Goal: Communication & Community: Answer question/provide support

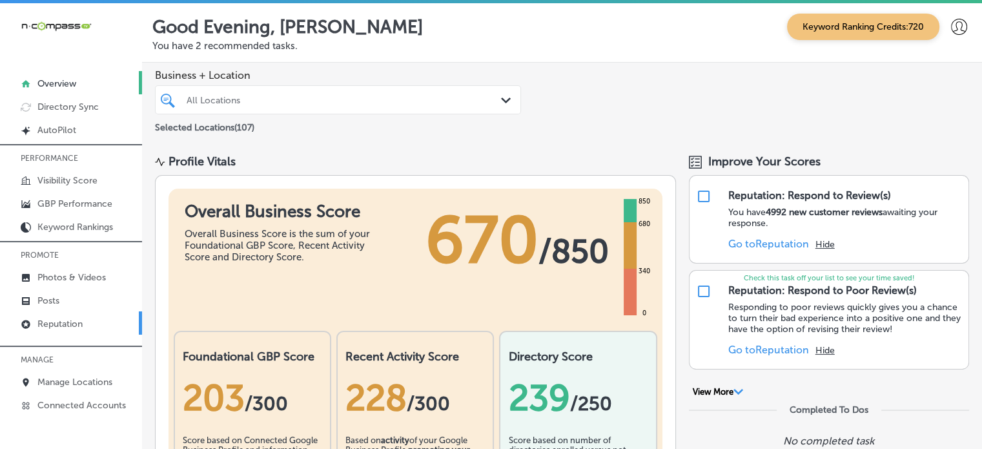
click at [74, 320] on p "Reputation" at bounding box center [59, 323] width 45 height 11
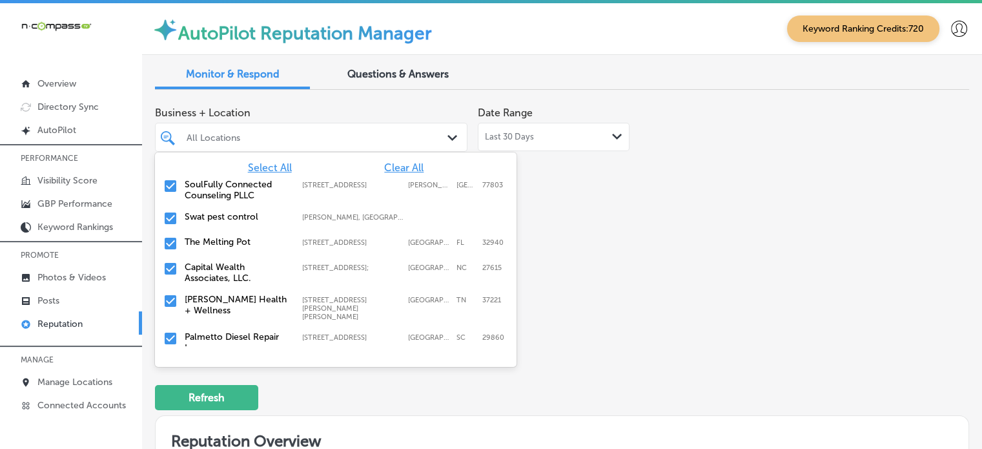
click at [447, 136] on polygon at bounding box center [452, 138] width 10 height 6
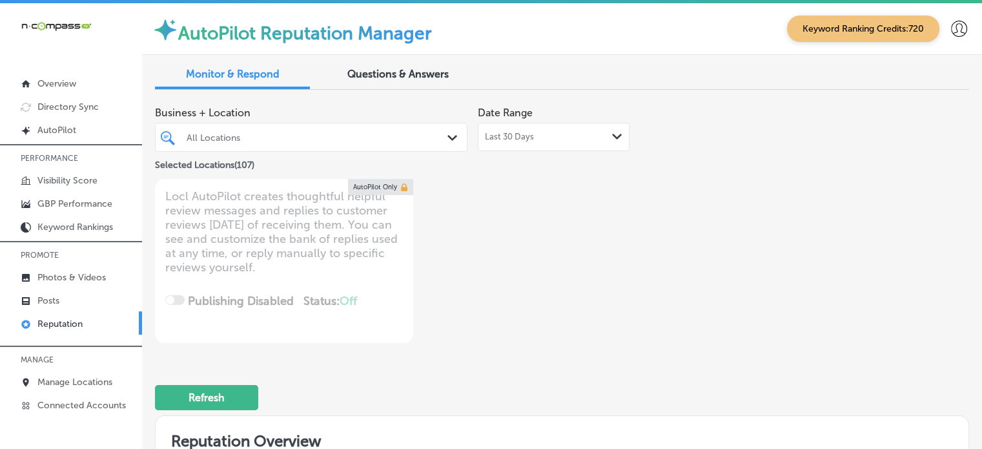
click at [610, 227] on div "Business + Location All Locations Path Created with Sketch. Selected Locations …" at bounding box center [399, 221] width 489 height 243
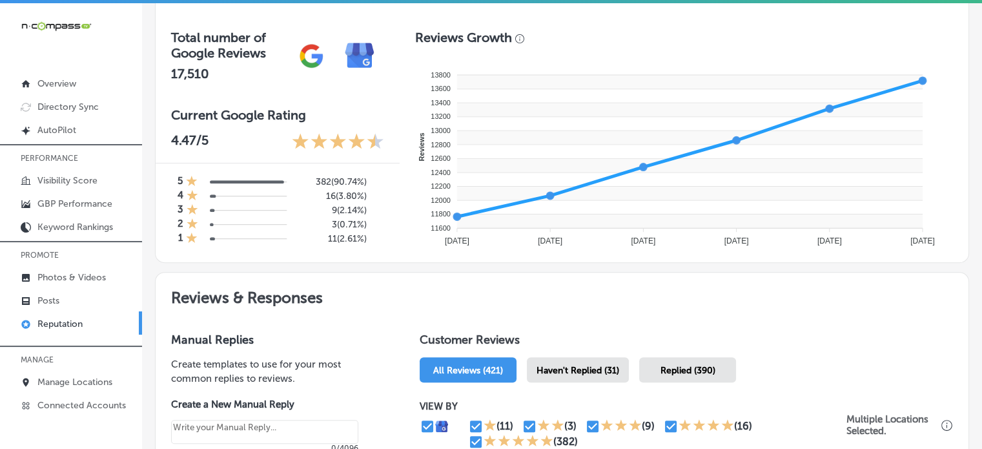
scroll to position [447, 0]
click at [573, 367] on span "Haven't Replied (31)" at bounding box center [578, 369] width 83 height 11
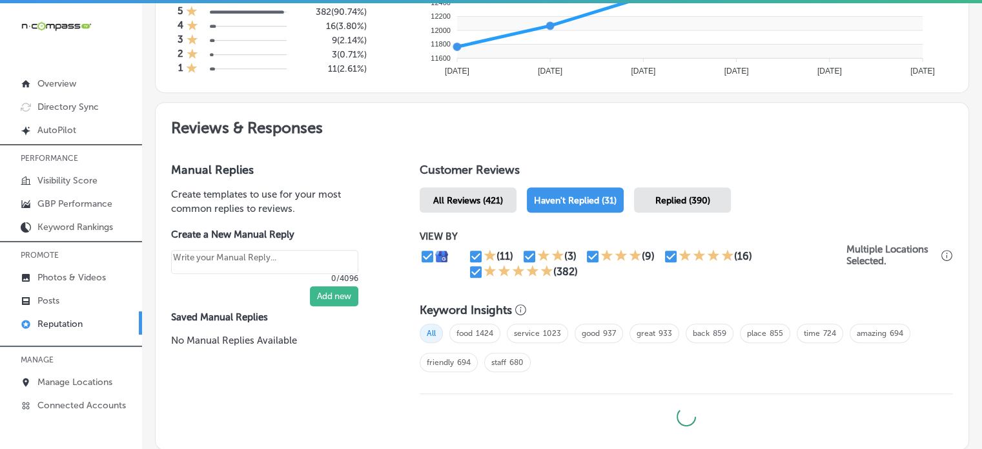
type textarea "x"
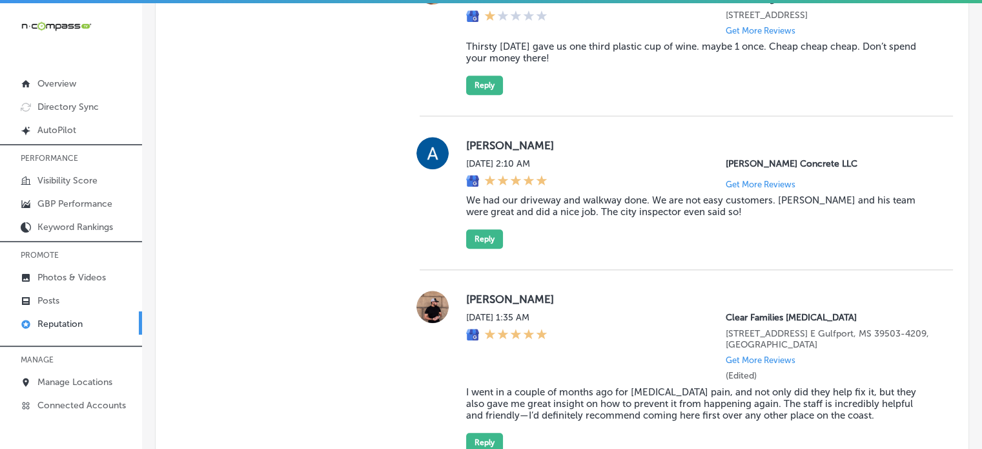
scroll to position [1249, 0]
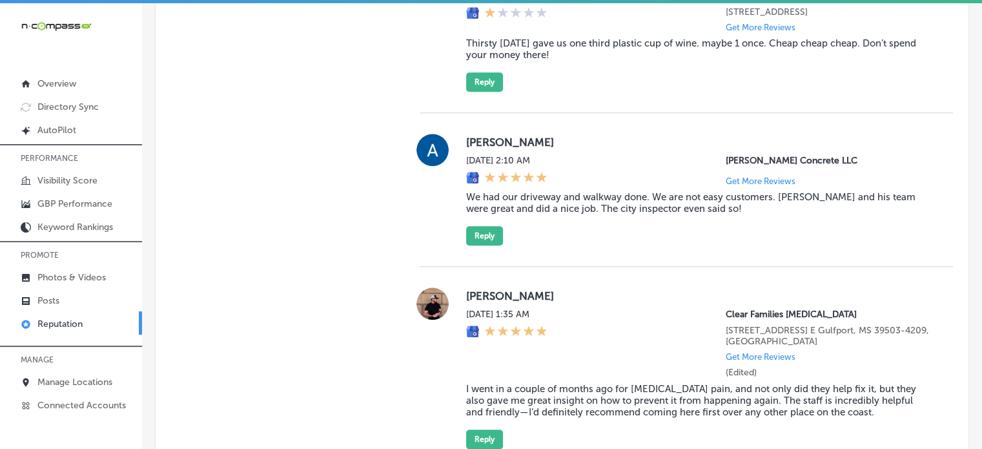
click at [573, 367] on div "[DATE] 1:35 AM Clear Families [MEDICAL_DATA] [STREET_ADDRESS] E Gulfport, MS 39…" at bounding box center [699, 343] width 466 height 69
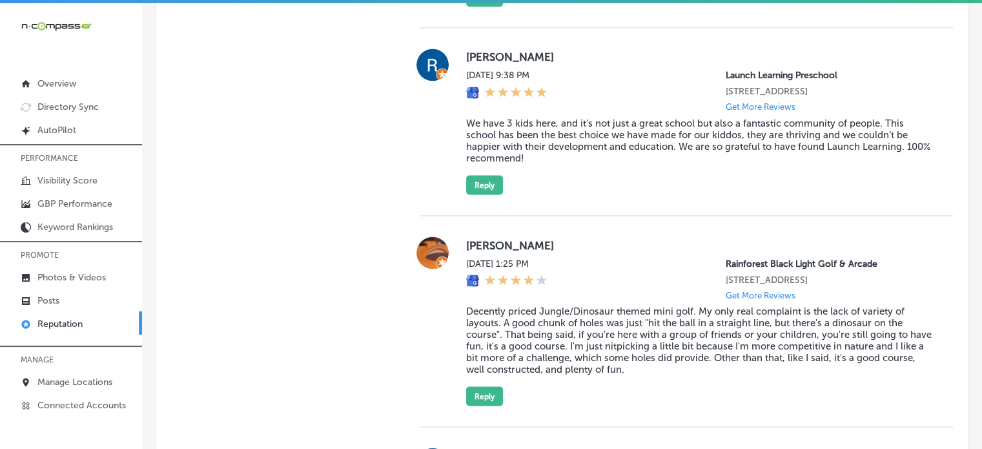
scroll to position [2337, 0]
click at [642, 299] on div "[DATE] 1:25 PM Rainforest [GEOGRAPHIC_DATA] [STREET_ADDRESS] Get More Reviews" at bounding box center [699, 278] width 466 height 42
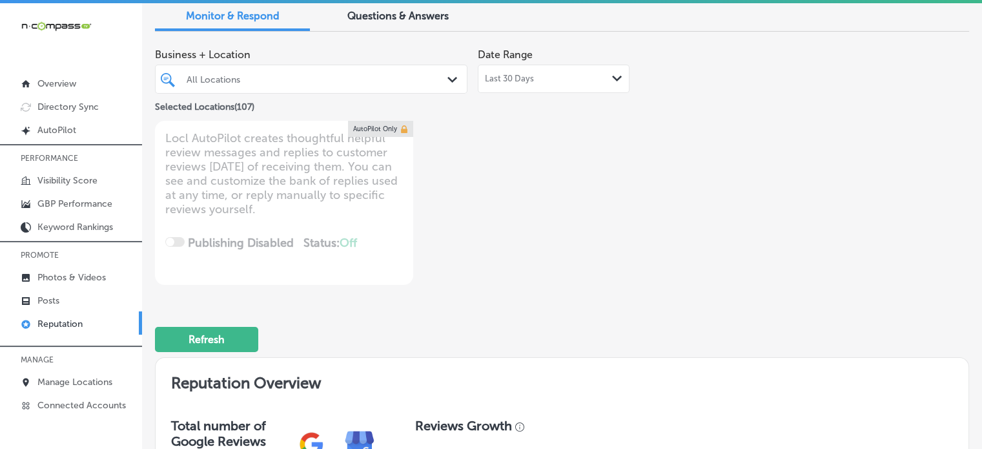
scroll to position [0, 0]
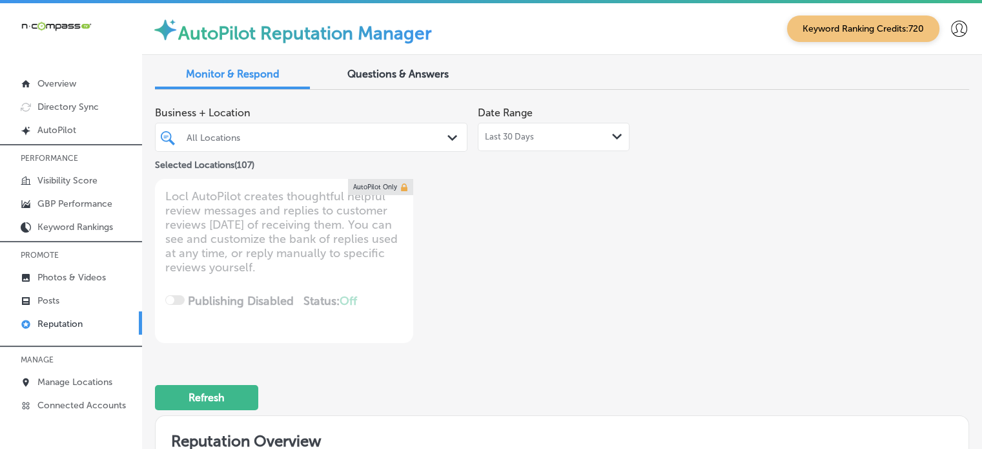
click at [273, 139] on div "All Locations" at bounding box center [318, 137] width 262 height 11
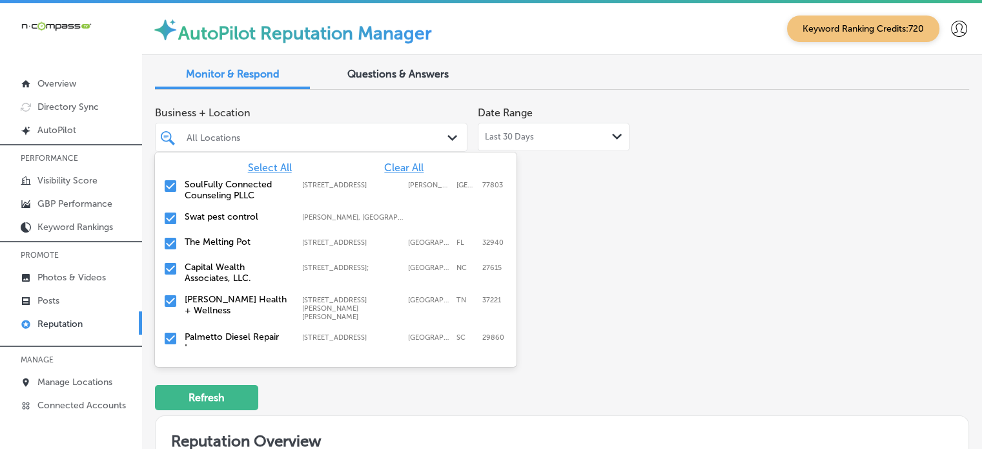
type input "h"
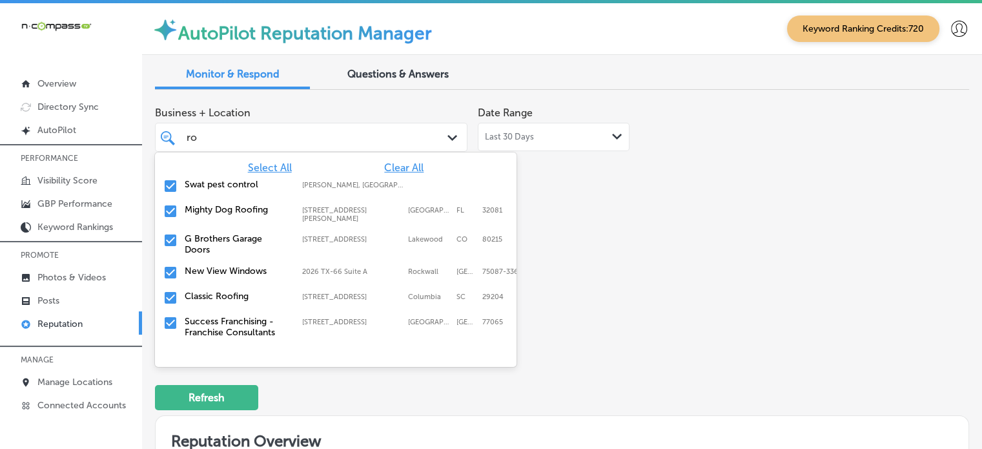
type input "r"
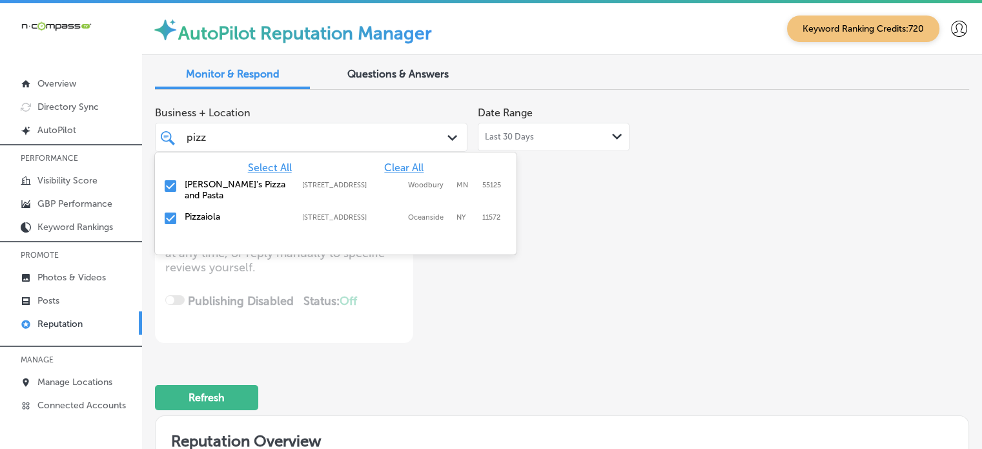
type input "pizza"
click at [202, 188] on label "[PERSON_NAME]'s Pizza and Pasta" at bounding box center [237, 190] width 105 height 22
click at [203, 188] on label "Pizzaiola" at bounding box center [237, 184] width 105 height 11
type textarea "x"
type input "pizza"
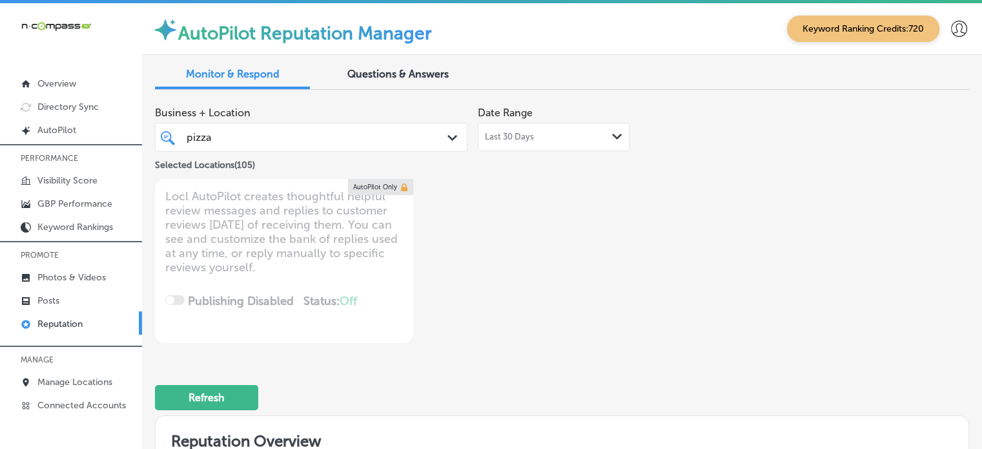
click at [504, 296] on div "Business + Location pizza pizza Path Created with Sketch. Selected Locations ( …" at bounding box center [399, 221] width 489 height 243
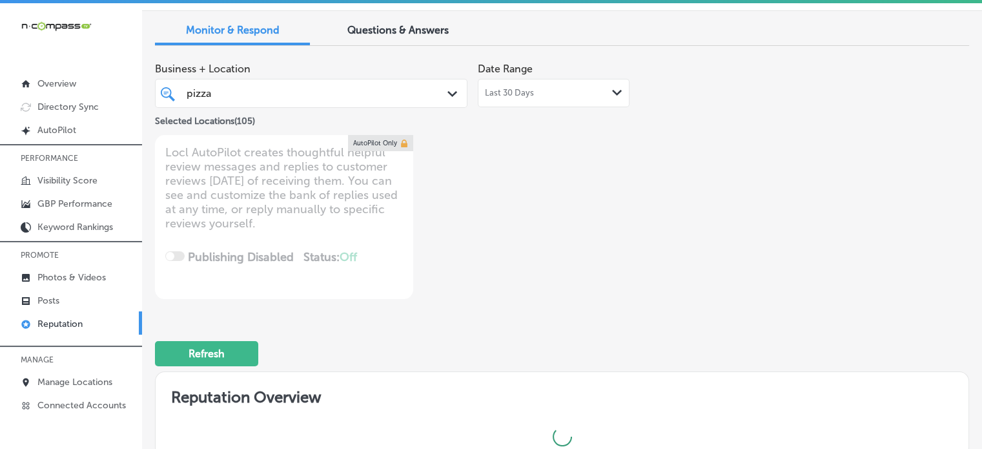
scroll to position [39, 0]
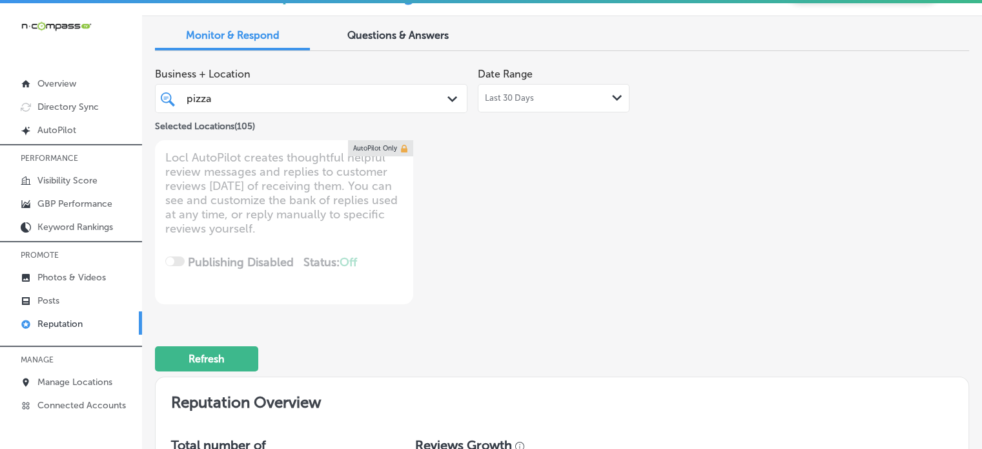
type textarea "x"
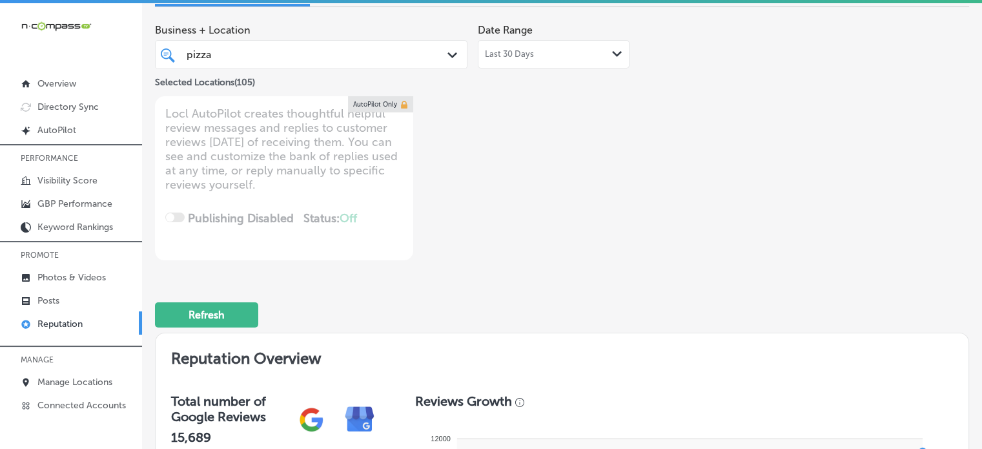
scroll to position [13, 0]
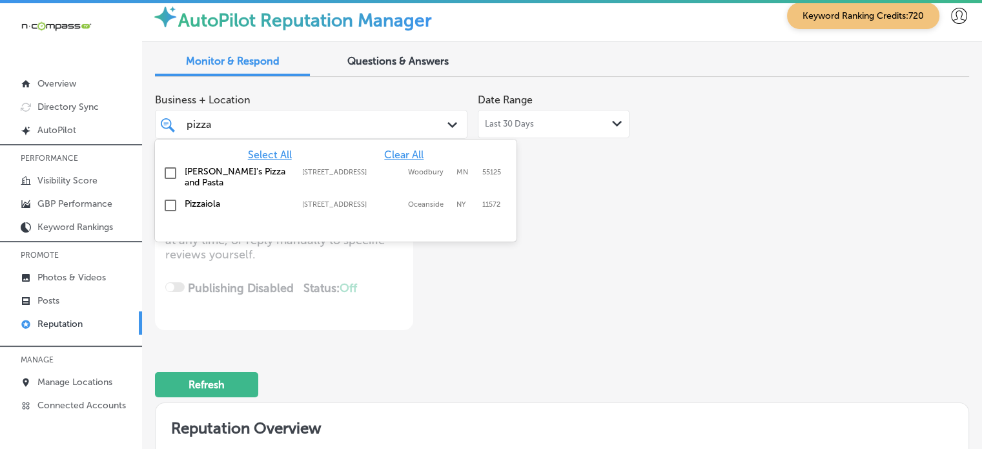
click at [263, 127] on div "pizza pizza" at bounding box center [298, 124] width 227 height 17
type input "p"
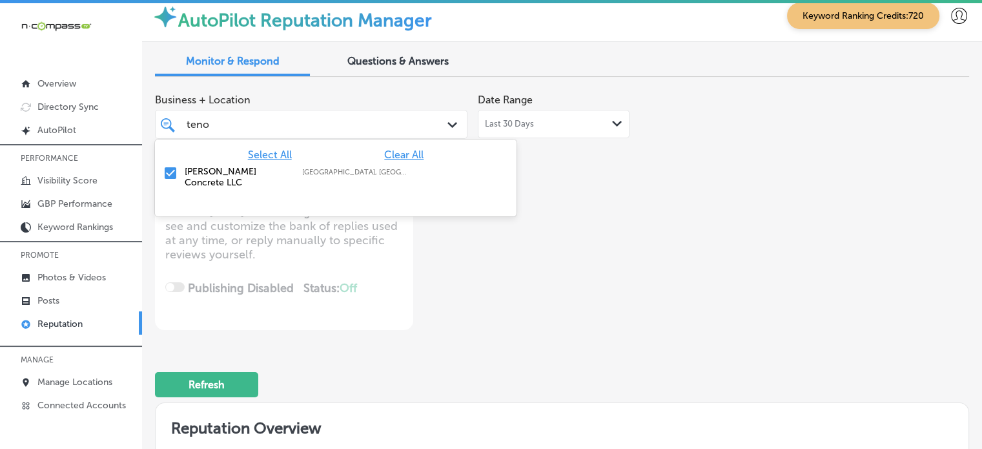
type input "tenol"
click at [205, 172] on label "[PERSON_NAME] Concrete LLC" at bounding box center [237, 177] width 105 height 22
type textarea "x"
type input "tenol"
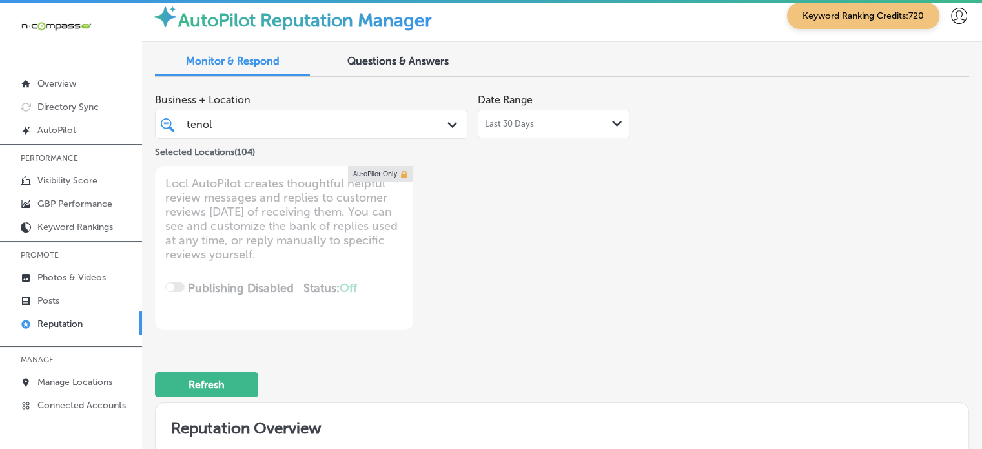
click at [495, 309] on div "Business + Location tenol tenol Path Created with Sketch. Selected Locations ( …" at bounding box center [399, 208] width 489 height 243
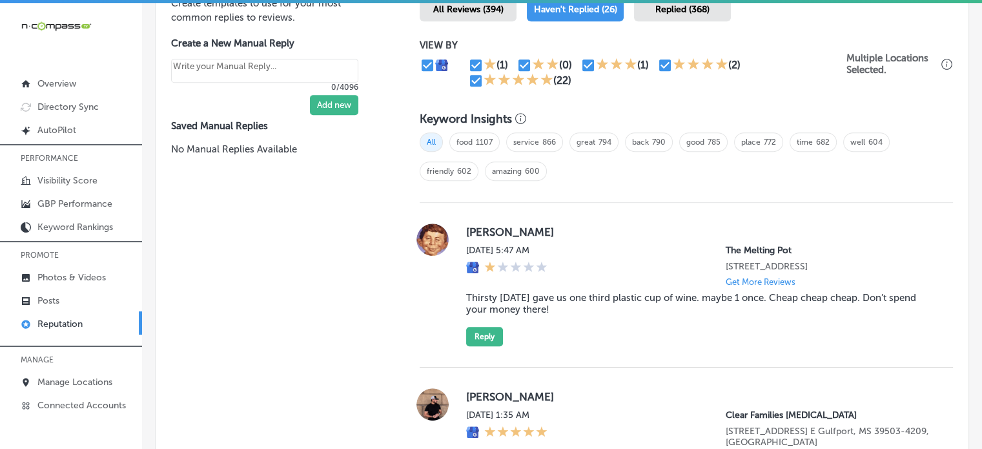
type textarea "x"
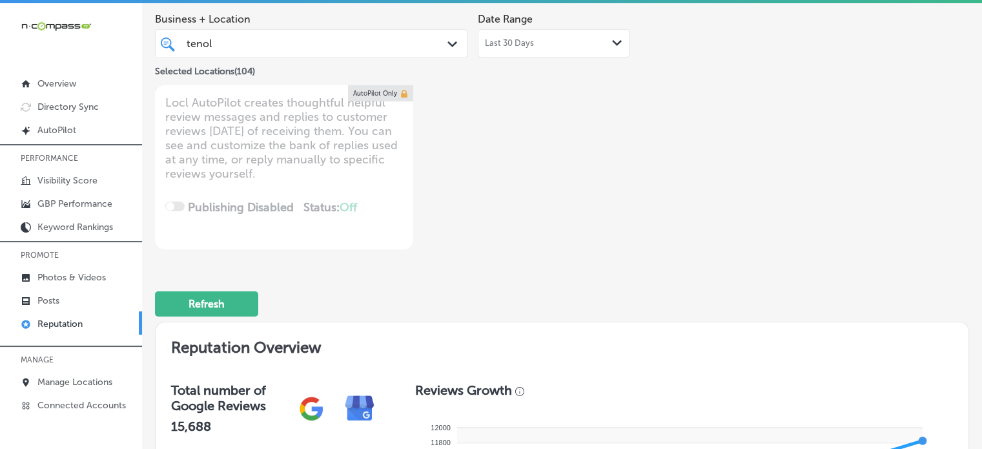
scroll to position [0, 0]
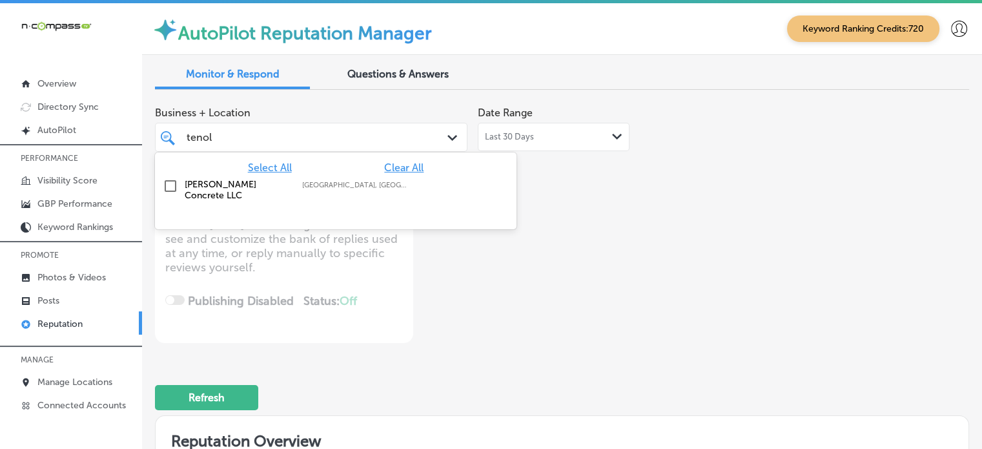
click at [302, 139] on div "tenol tenol" at bounding box center [298, 136] width 227 height 17
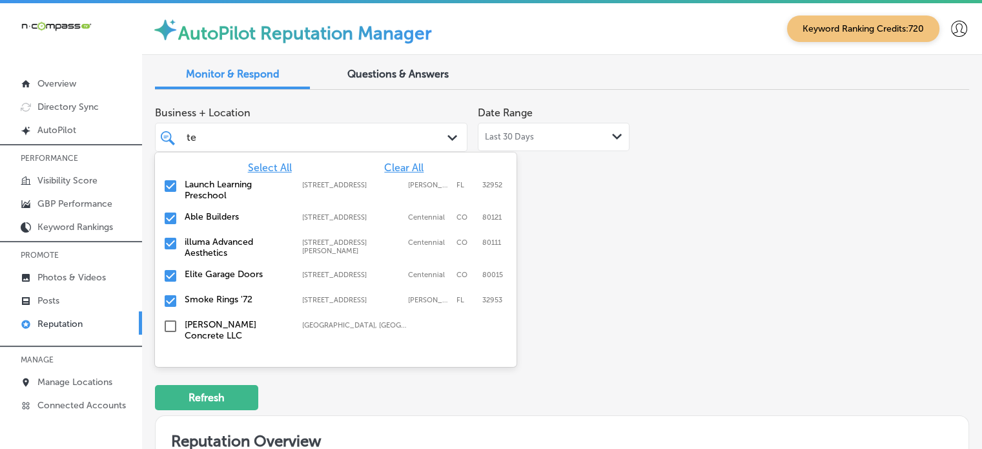
type input "t"
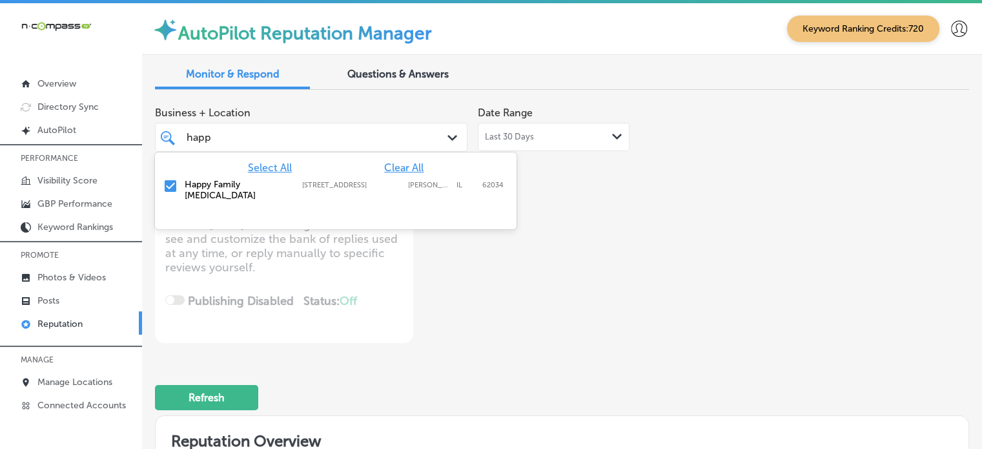
type input "happy"
click at [178, 183] on div "Happy Family [MEDICAL_DATA] [STREET_ADDRESS][GEOGRAPHIC_DATA][STREET_ADDRESS]" at bounding box center [335, 189] width 351 height 27
type textarea "x"
type input "happy"
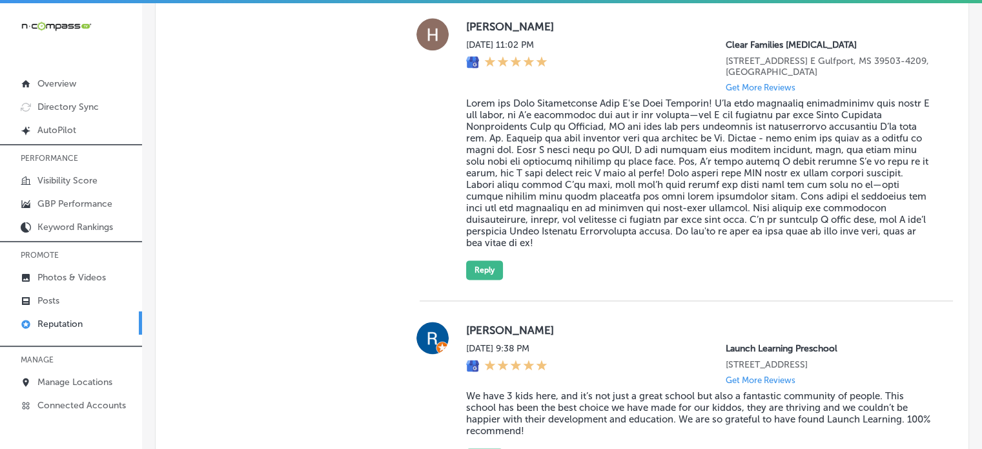
scroll to position [1722, 0]
click at [580, 167] on blockquote at bounding box center [699, 172] width 466 height 151
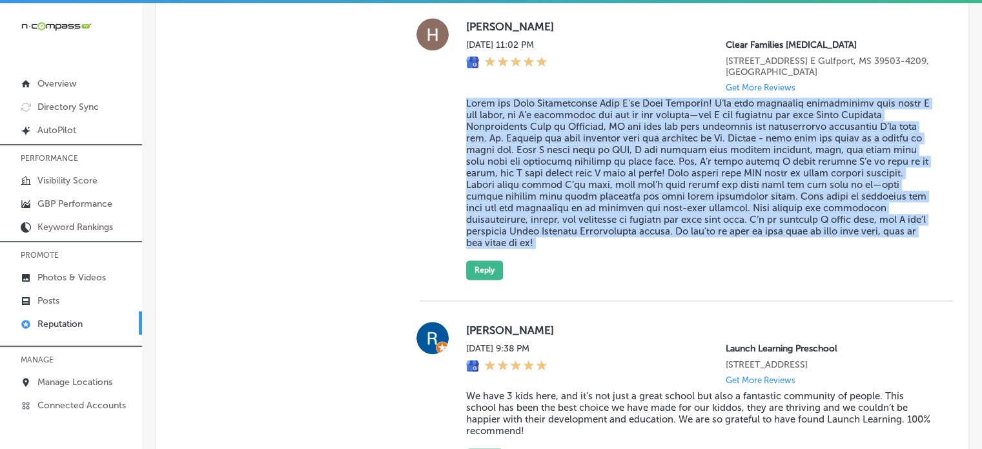
click at [580, 167] on blockquote at bounding box center [699, 172] width 466 height 151
copy blockquote "Lorem ips Dolo Sitametconse Adip E'se Doei Temporin! U’la etdo magnaaliq enimad…"
click at [470, 272] on button "Reply" at bounding box center [484, 269] width 37 height 19
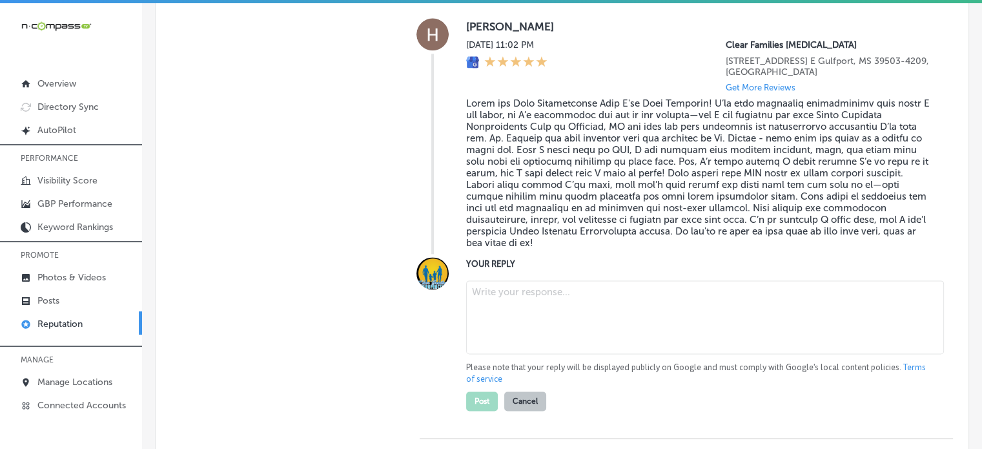
click at [529, 313] on textarea at bounding box center [705, 317] width 478 height 74
type textarea "x"
paste textarea "Thank you for the wonderful 5-star review, [PERSON_NAME]! We're thrilled to hea…"
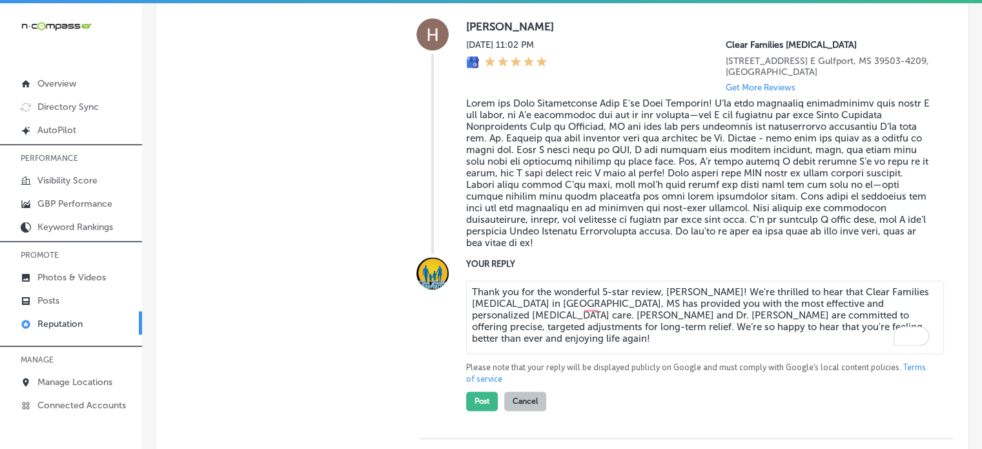
scroll to position [1748, 0]
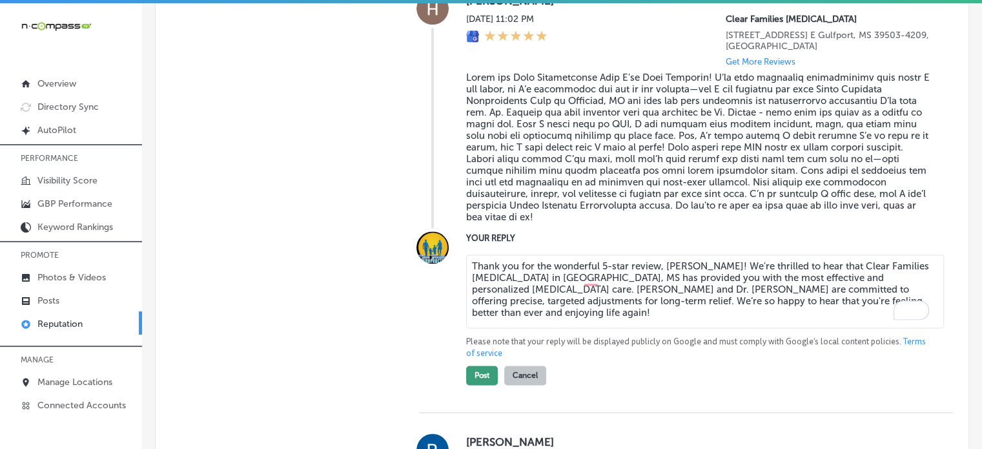
type textarea "Thank you for the wonderful 5-star review, [PERSON_NAME]! We're thrilled to hea…"
click at [467, 382] on button "Post" at bounding box center [482, 374] width 32 height 19
type textarea "x"
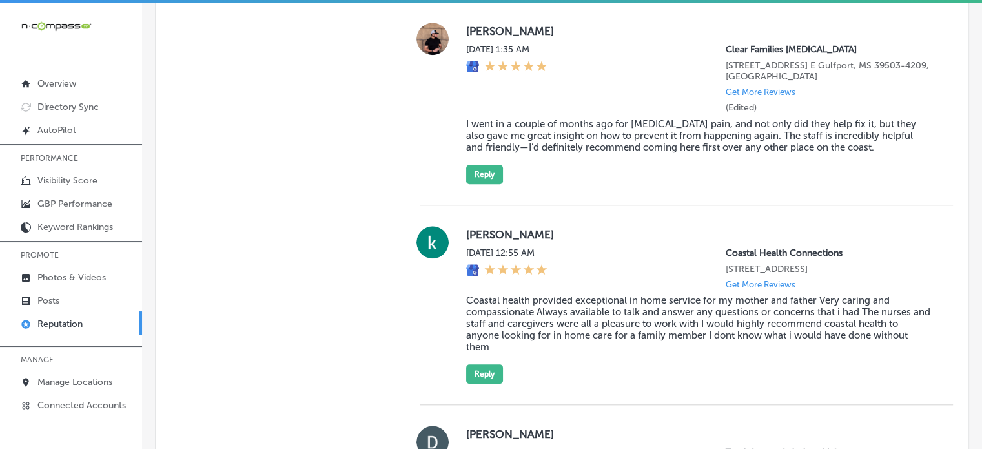
scroll to position [1048, 0]
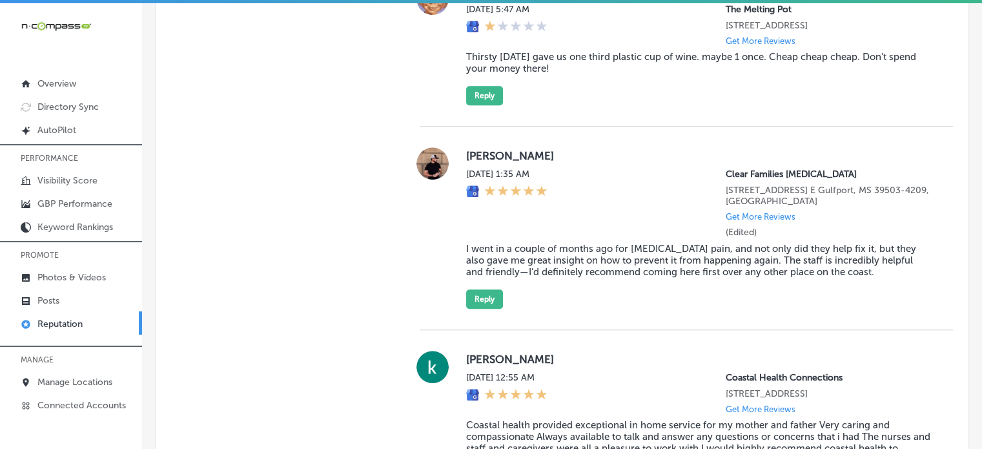
click at [562, 251] on div "[PERSON_NAME][DATE] 1:35 AM Clear Families [MEDICAL_DATA] [STREET_ADDRESS] E Gu…" at bounding box center [699, 227] width 466 height 161
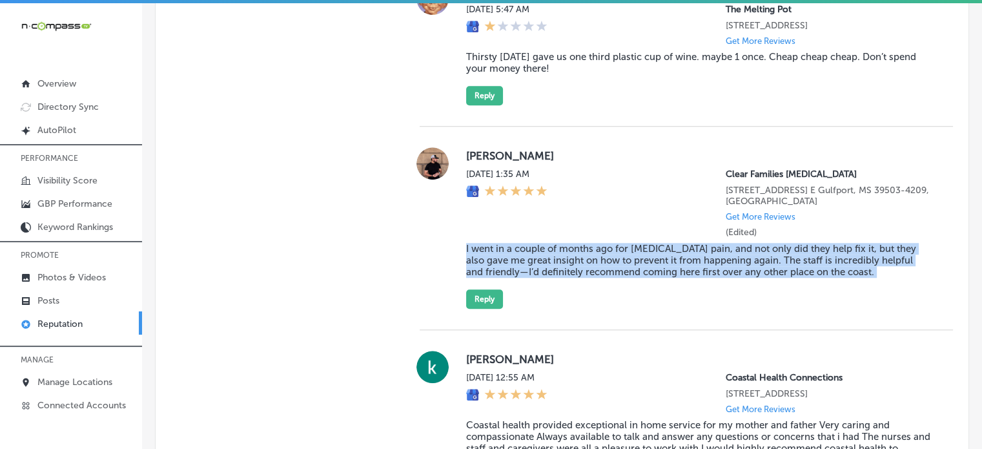
click at [562, 251] on div "[PERSON_NAME][DATE] 1:35 AM Clear Families [MEDICAL_DATA] [STREET_ADDRESS] E Gu…" at bounding box center [699, 227] width 466 height 161
copy blockquote "I went in a couple of months ago for [MEDICAL_DATA] pain, and not only did they…"
click at [481, 309] on button "Reply" at bounding box center [484, 298] width 37 height 19
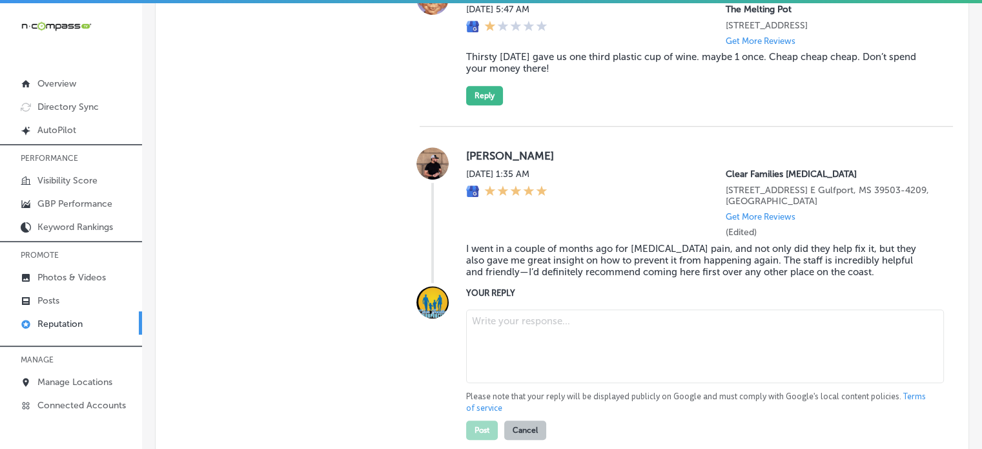
click at [577, 358] on textarea at bounding box center [705, 346] width 478 height 74
paste textarea "Thank you for the wonderful 5-star review, [PERSON_NAME]! We’re thrilled to hea…"
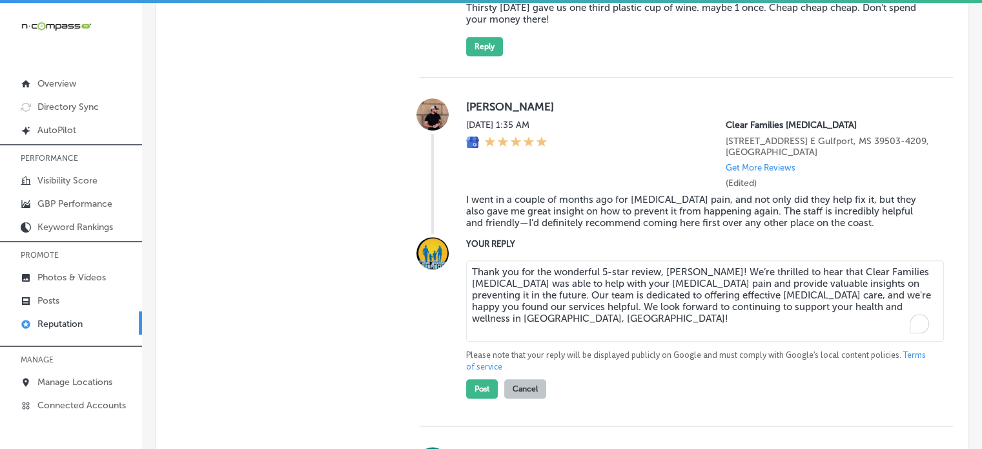
scroll to position [1104, 0]
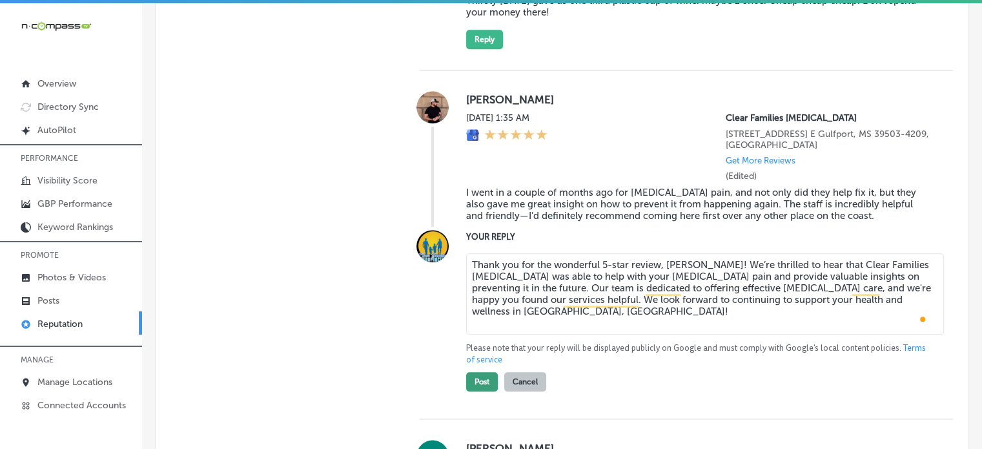
type textarea "Thank you for the wonderful 5-star review, [PERSON_NAME]! We’re thrilled to hea…"
click at [486, 391] on button "Post" at bounding box center [482, 381] width 32 height 19
type textarea "x"
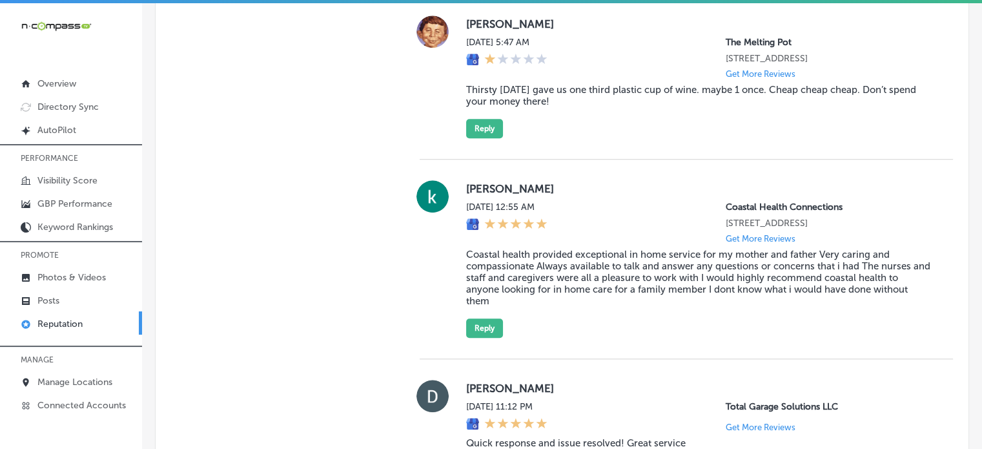
scroll to position [1014, 0]
click at [563, 278] on blockquote "Coastal health provided exceptional in home service for my mother and father Ve…" at bounding box center [699, 279] width 466 height 58
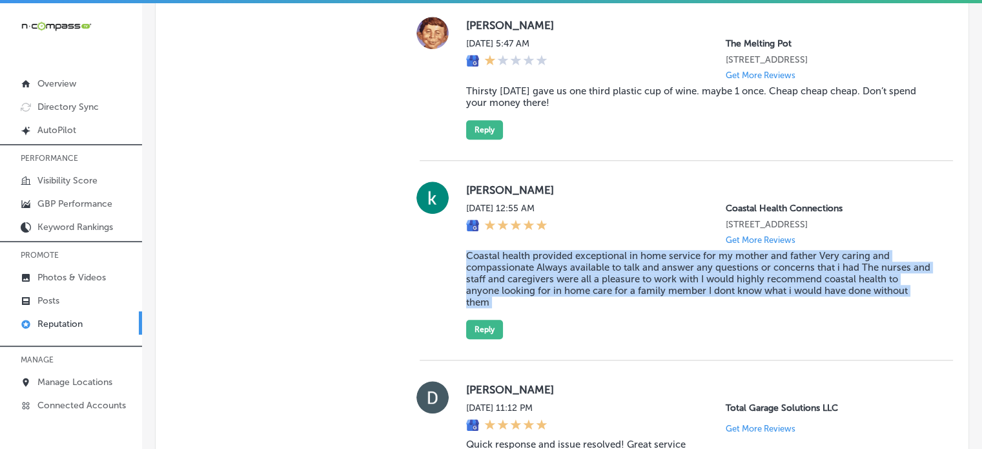
click at [563, 278] on blockquote "Coastal health provided exceptional in home service for my mother and father Ve…" at bounding box center [699, 279] width 466 height 58
copy blockquote "Coastal health provided exceptional in home service for my mother and father Ve…"
click at [488, 335] on button "Reply" at bounding box center [484, 329] width 37 height 19
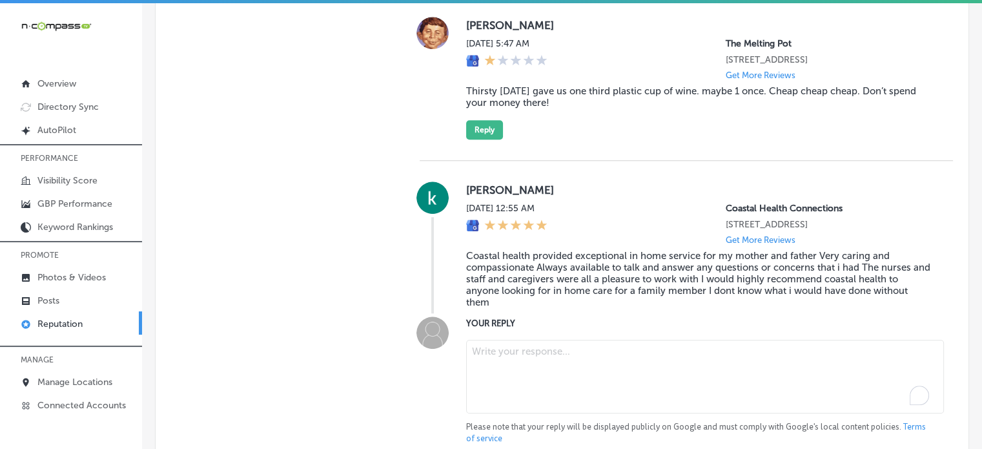
click at [527, 375] on textarea "To enrich screen reader interactions, please activate Accessibility in Grammarl…" at bounding box center [705, 377] width 478 height 74
paste textarea "Thank you so much for the kind words, [PERSON_NAME]! We’re thrilled to hear tha…"
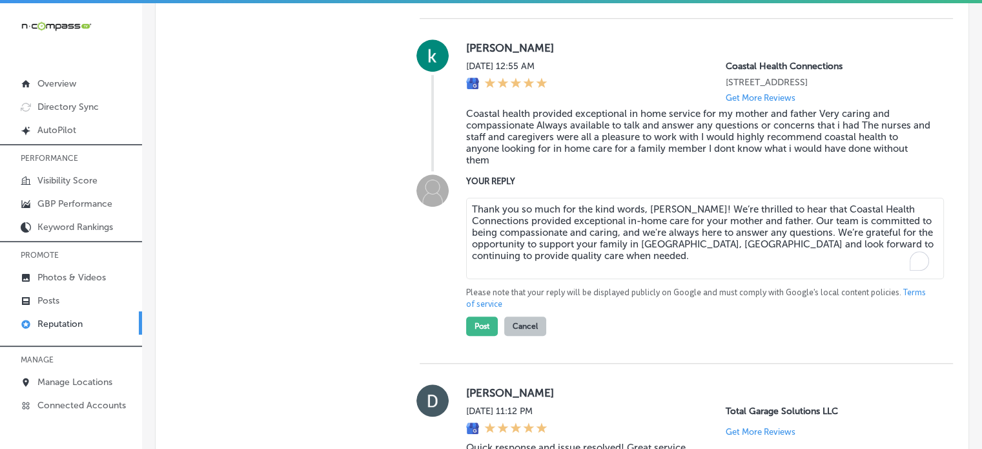
scroll to position [1170, 0]
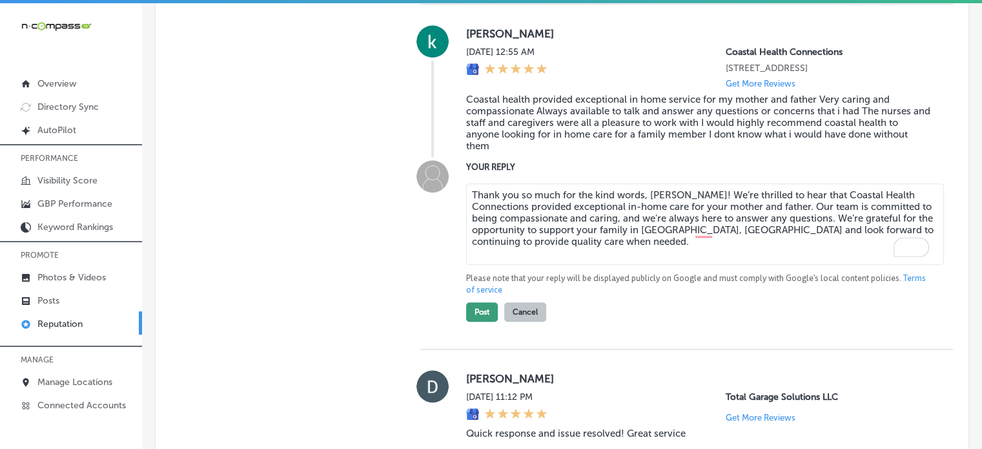
type textarea "Thank you so much for the kind words, [PERSON_NAME]! We’re thrilled to hear tha…"
click at [479, 322] on button "Post" at bounding box center [482, 311] width 32 height 19
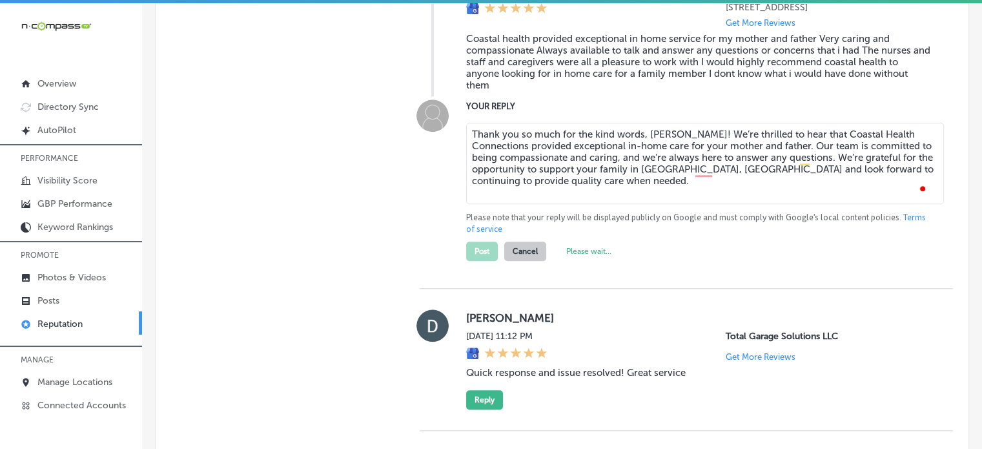
type textarea "x"
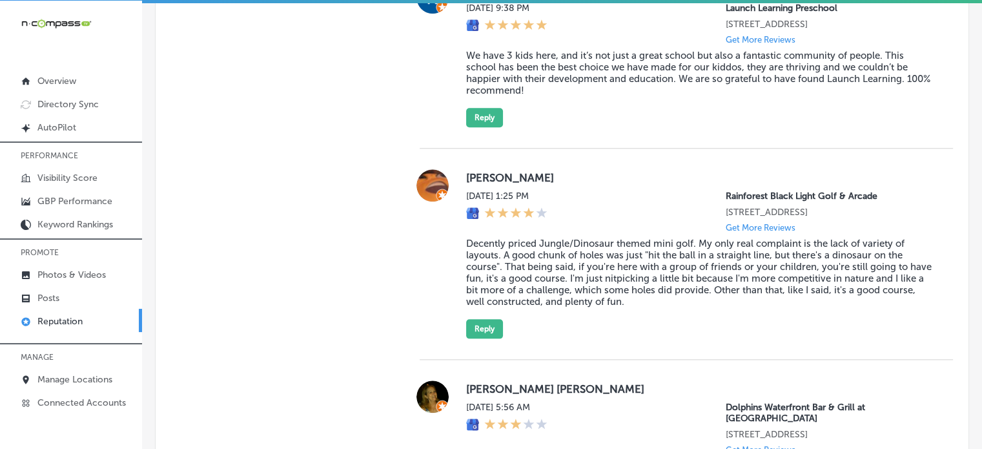
scroll to position [1354, 0]
click at [548, 292] on blockquote "Decently priced Jungle/Dinosaur themed mini golf. My only real complaint is the…" at bounding box center [699, 272] width 466 height 70
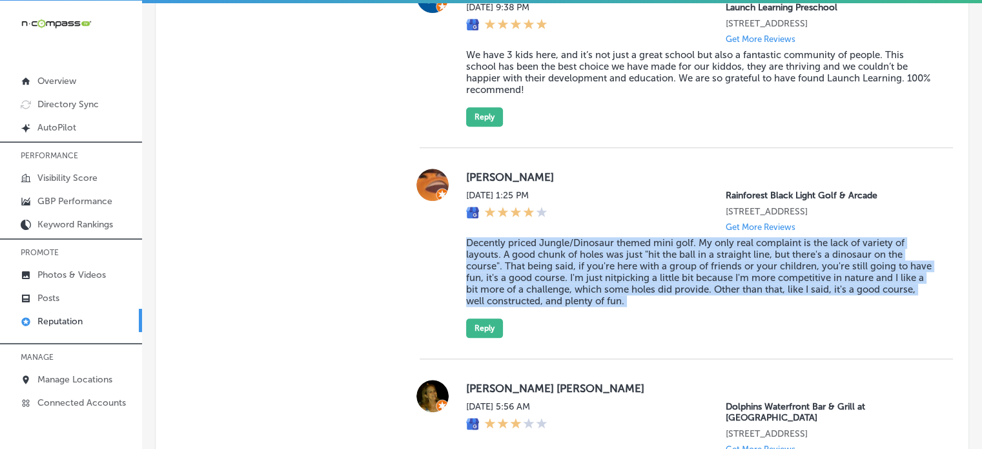
click at [548, 292] on blockquote "Decently priced Jungle/Dinosaur themed mini golf. My only real complaint is the…" at bounding box center [699, 272] width 466 height 70
copy blockquote "Decently priced Jungle/Dinosaur themed mini golf. My only real complaint is the…"
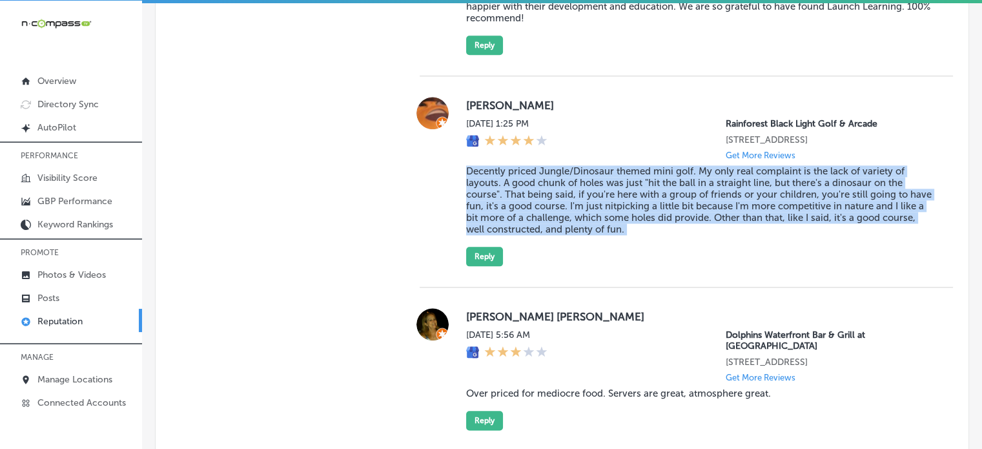
scroll to position [1426, 0]
click at [493, 265] on button "Reply" at bounding box center [484, 255] width 37 height 19
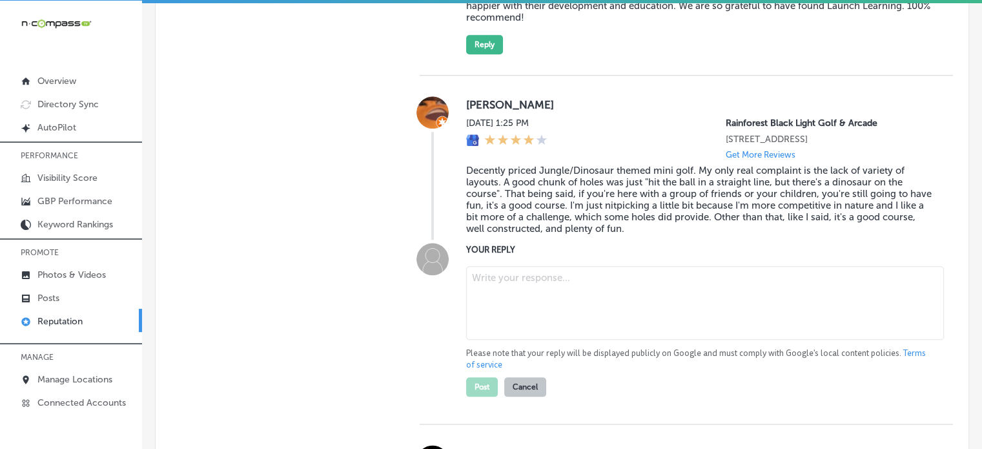
click at [626, 340] on textarea at bounding box center [705, 303] width 478 height 74
paste textarea "Thank you for the great review, [PERSON_NAME]! We’re glad to hear you enjoyed o…"
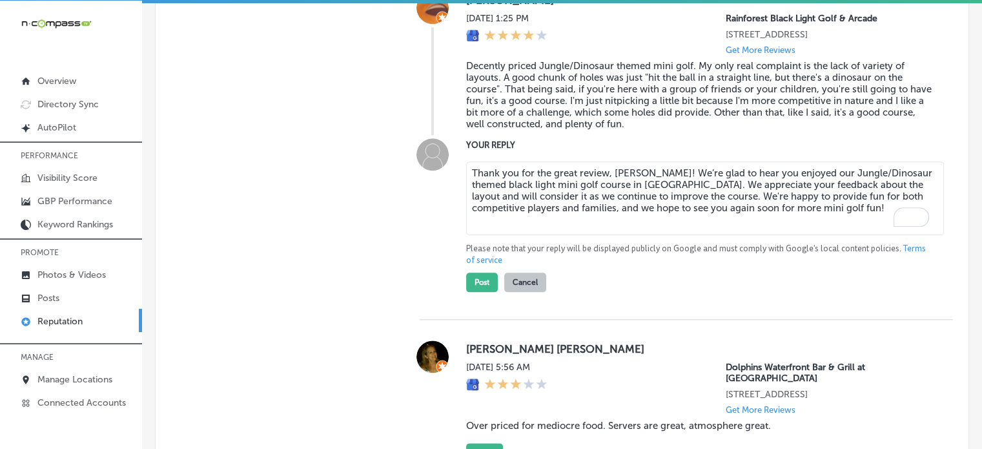
scroll to position [1530, 0]
type textarea "Thank you for the great review, [PERSON_NAME]! We’re glad to hear you enjoyed o…"
click at [467, 292] on button "Post" at bounding box center [482, 282] width 32 height 19
type textarea "x"
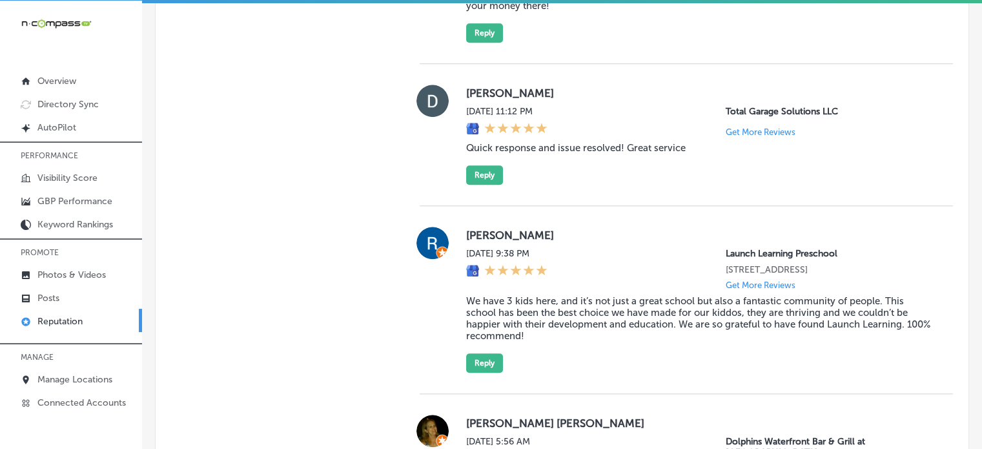
scroll to position [1095, 0]
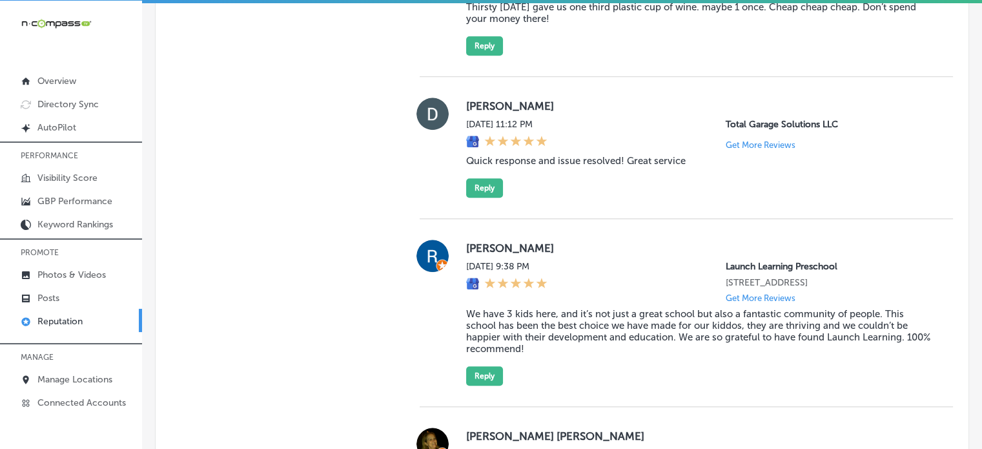
click at [613, 344] on blockquote "We have 3 kids here, and it’s not just a great school but also a fantastic comm…" at bounding box center [699, 331] width 466 height 46
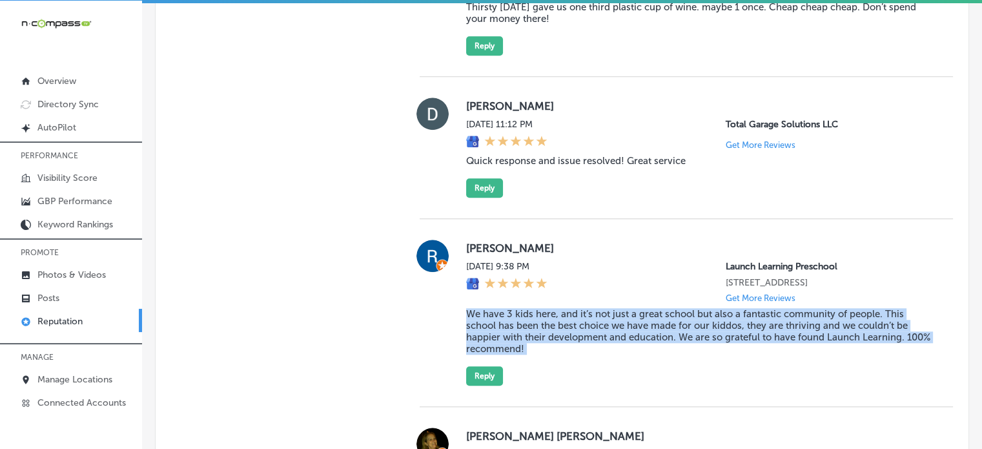
click at [613, 344] on blockquote "We have 3 kids here, and it’s not just a great school but also a fantastic comm…" at bounding box center [699, 331] width 466 height 46
copy blockquote "We have 3 kids here, and it’s not just a great school but also a fantastic comm…"
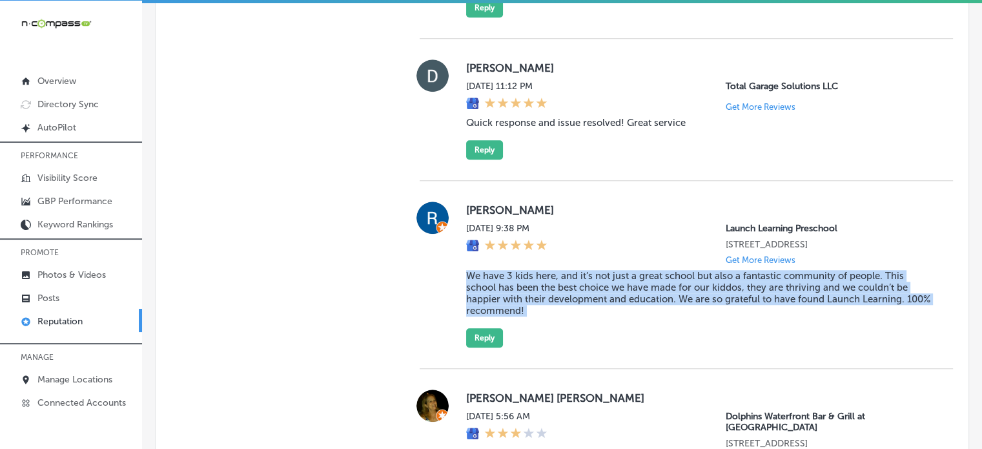
scroll to position [1134, 0]
click at [486, 347] on button "Reply" at bounding box center [484, 336] width 37 height 19
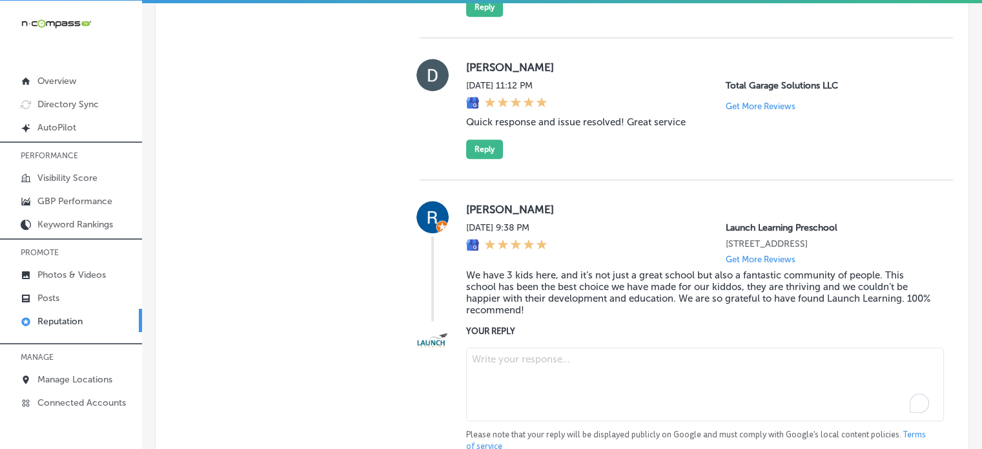
click at [531, 382] on textarea "To enrich screen reader interactions, please activate Accessibility in Grammarl…" at bounding box center [705, 384] width 478 height 74
paste textarea "Thank you, [PERSON_NAME], for the wonderful review! We’re so glad to hear that …"
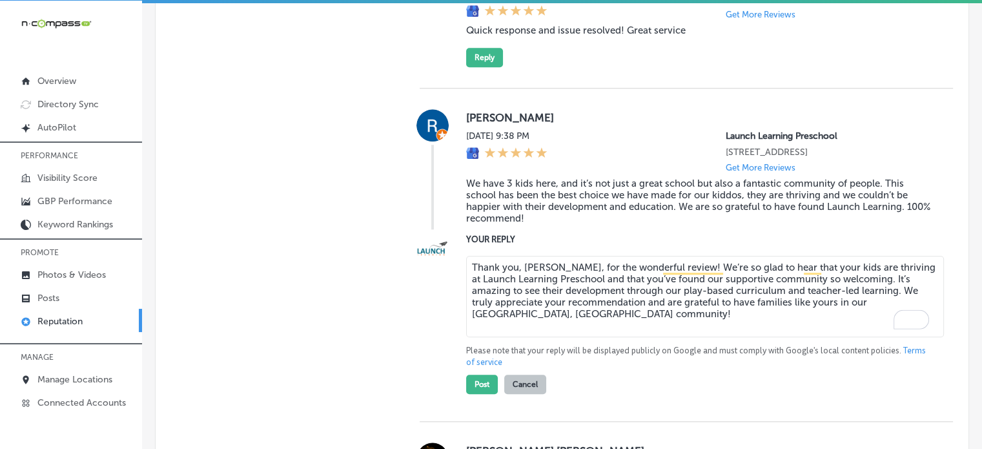
scroll to position [1226, 0]
type textarea "Thank you, [PERSON_NAME], for the wonderful review! We’re so glad to hear that …"
click at [482, 393] on button "Post" at bounding box center [482, 383] width 32 height 19
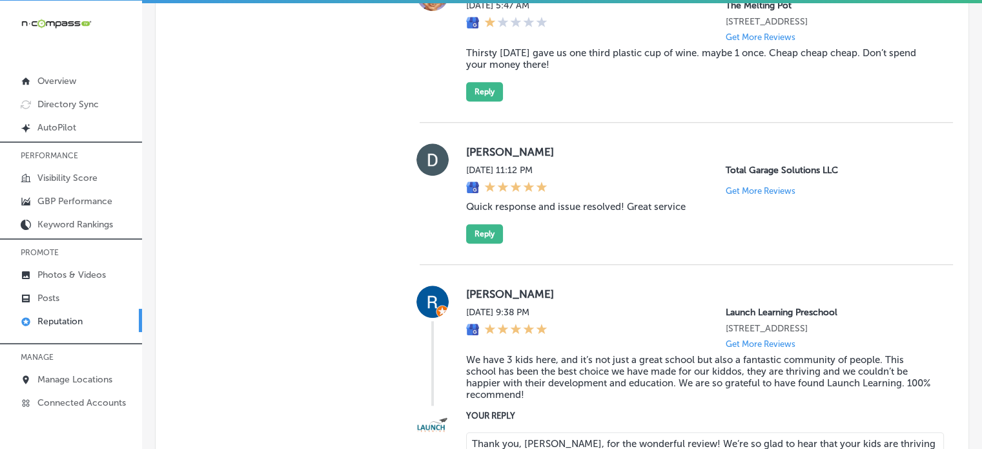
type textarea "x"
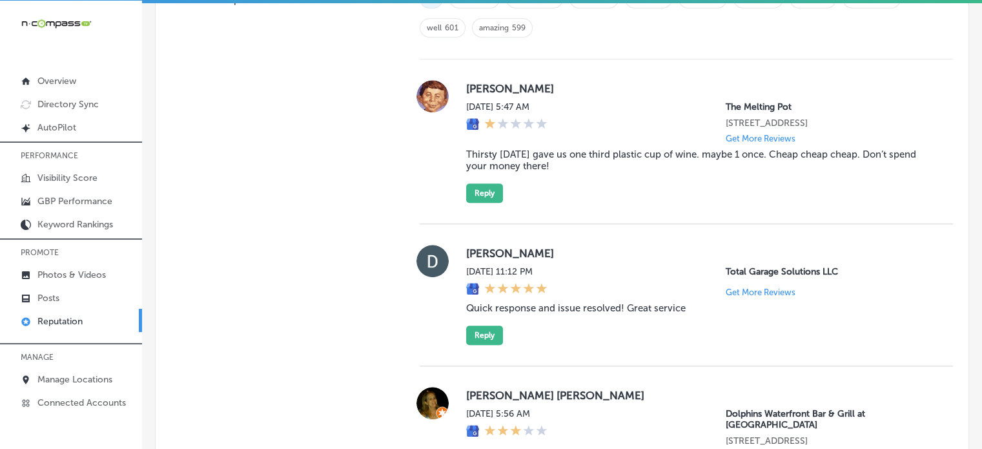
scroll to position [947, 0]
click at [568, 170] on blockquote "Thirsty [DATE] gave us one third plastic cup of wine. maybe 1 once. Cheap cheap…" at bounding box center [699, 160] width 466 height 23
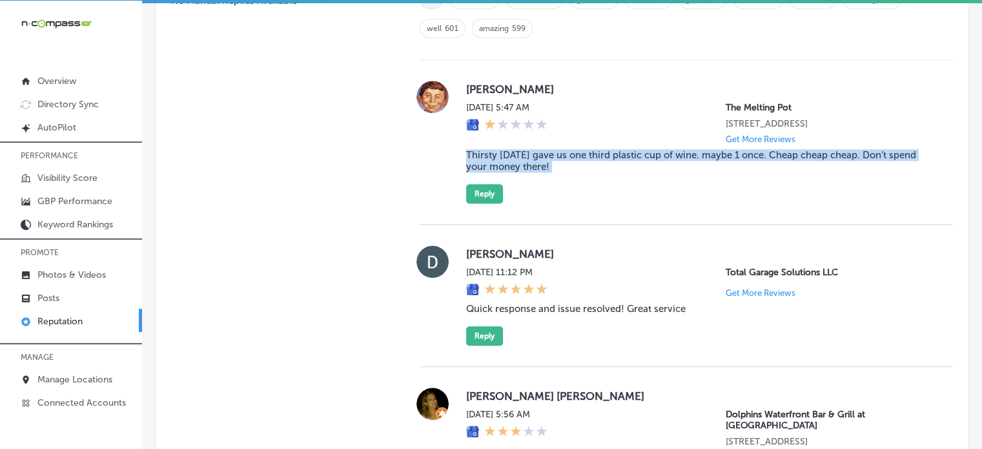
click at [568, 170] on blockquote "Thirsty [DATE] gave us one third plastic cup of wine. maybe 1 once. Cheap cheap…" at bounding box center [699, 160] width 466 height 23
copy blockquote "Thirsty [DATE] gave us one third plastic cup of wine. maybe 1 once. Cheap cheap…"
